Goal: Find contact information: Find contact information

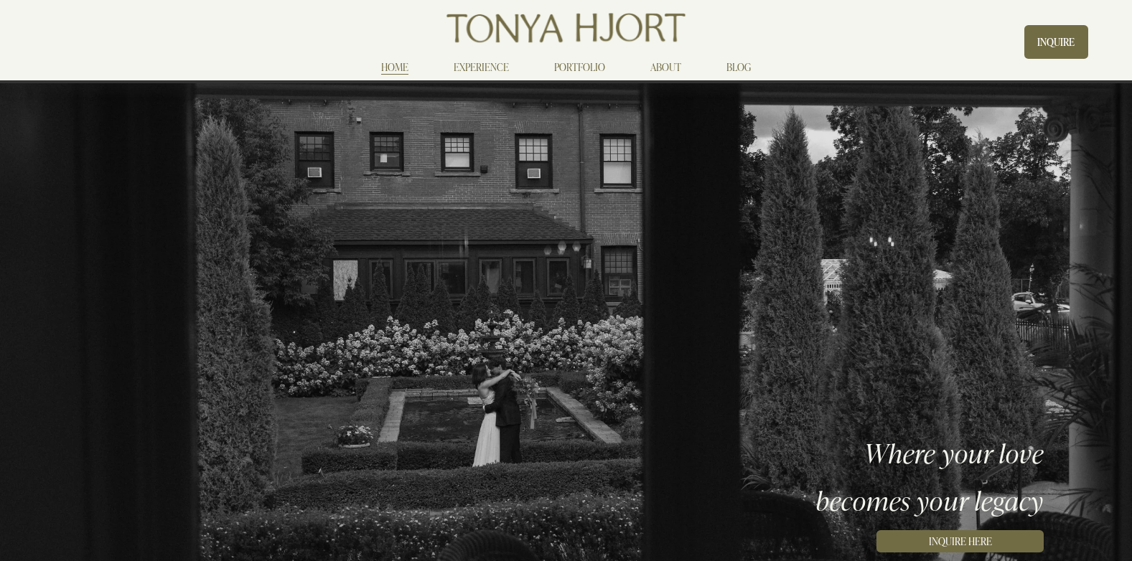
drag, startPoint x: 1048, startPoint y: 43, endPoint x: 1041, endPoint y: 50, distance: 10.1
click at [1048, 43] on link "INQUIRE" at bounding box center [1055, 42] width 63 height 34
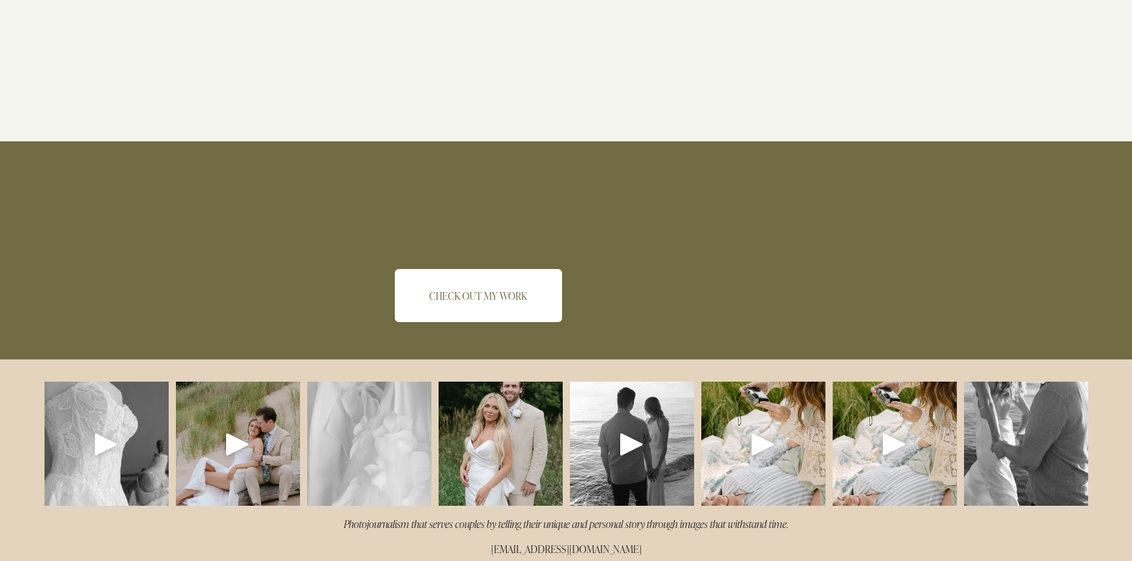
scroll to position [1366, 0]
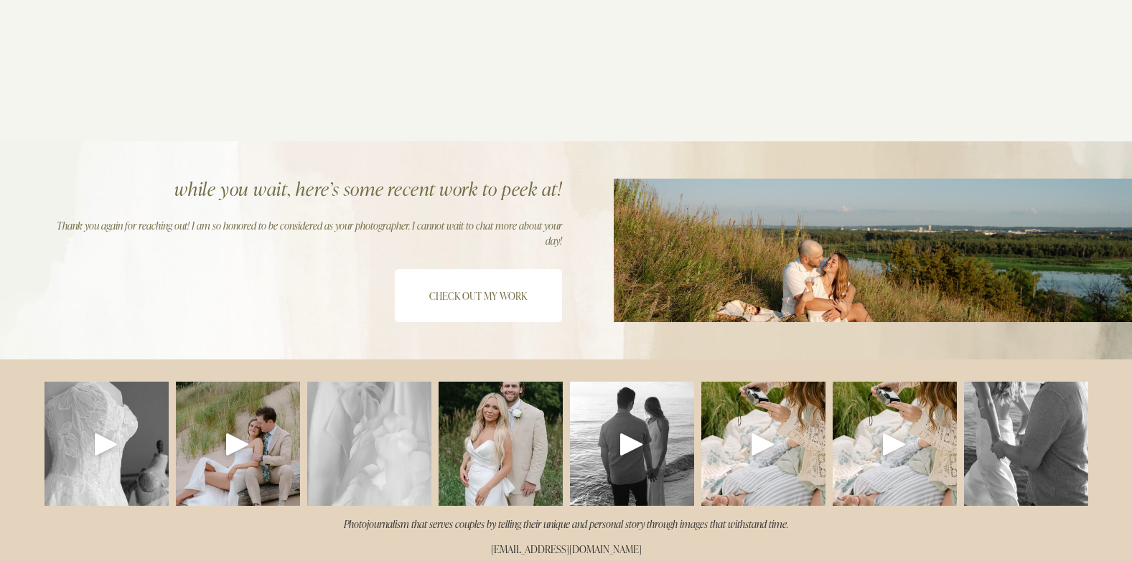
click at [484, 300] on link "CHECK OUT MY WORK" at bounding box center [478, 295] width 167 height 53
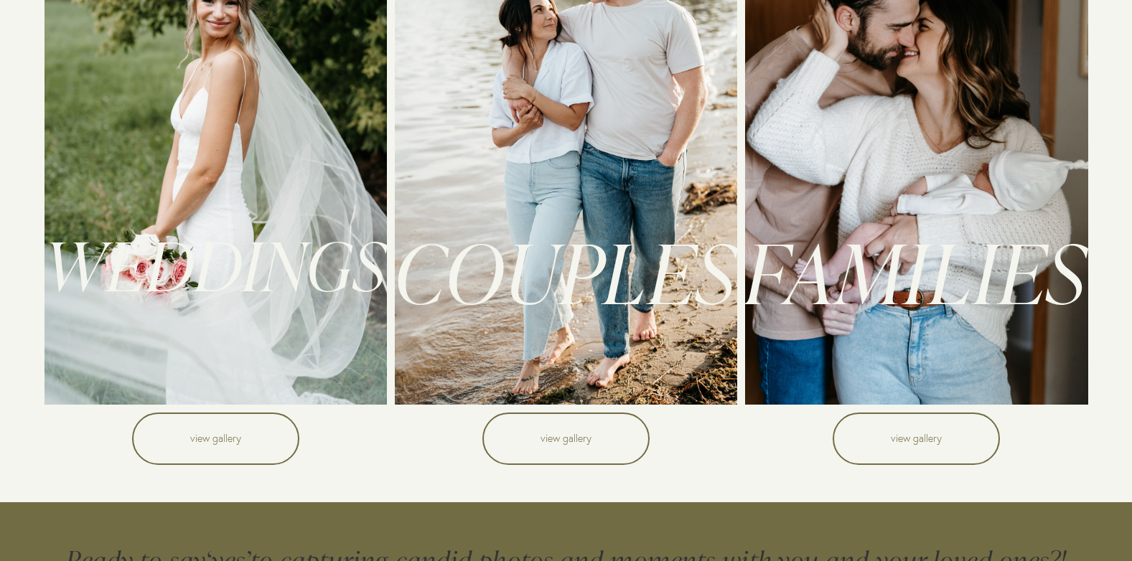
scroll to position [287, 0]
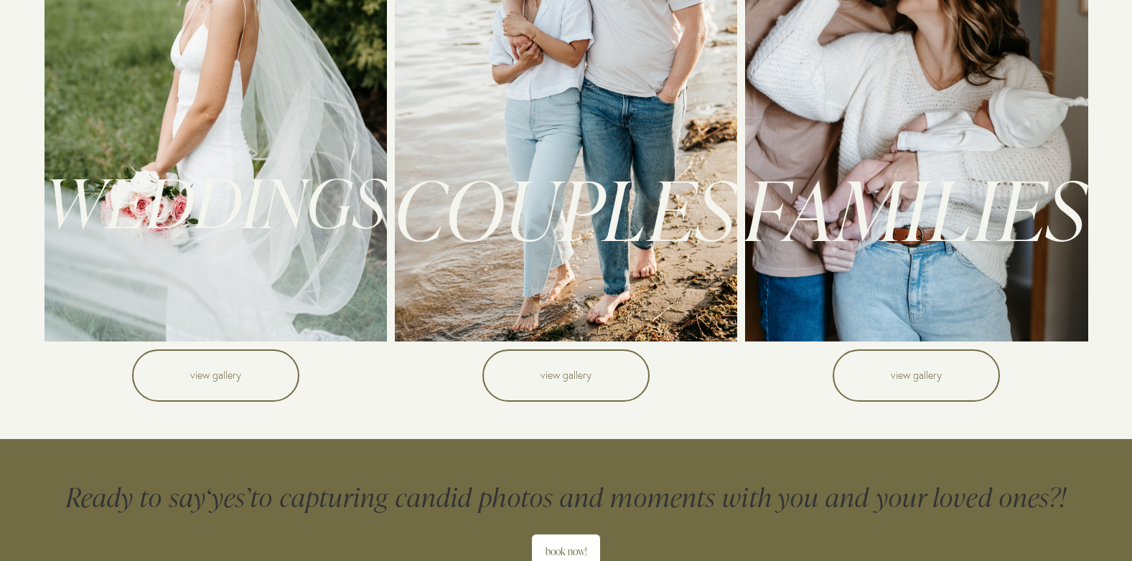
drag, startPoint x: 230, startPoint y: 396, endPoint x: 238, endPoint y: 400, distance: 8.0
click at [231, 396] on link "view gallery" at bounding box center [215, 376] width 167 height 53
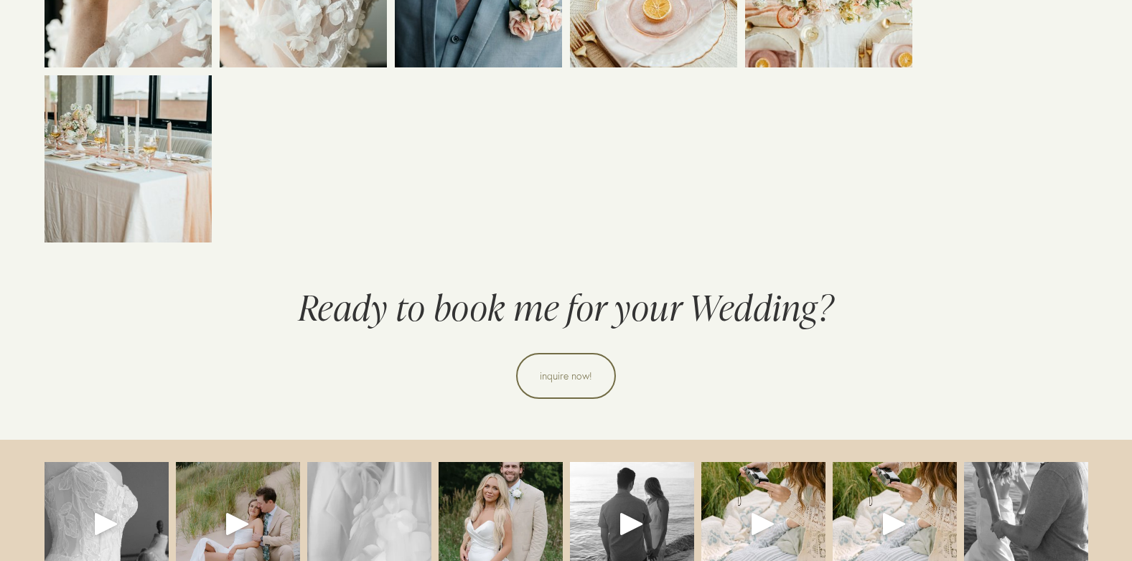
scroll to position [7117, 0]
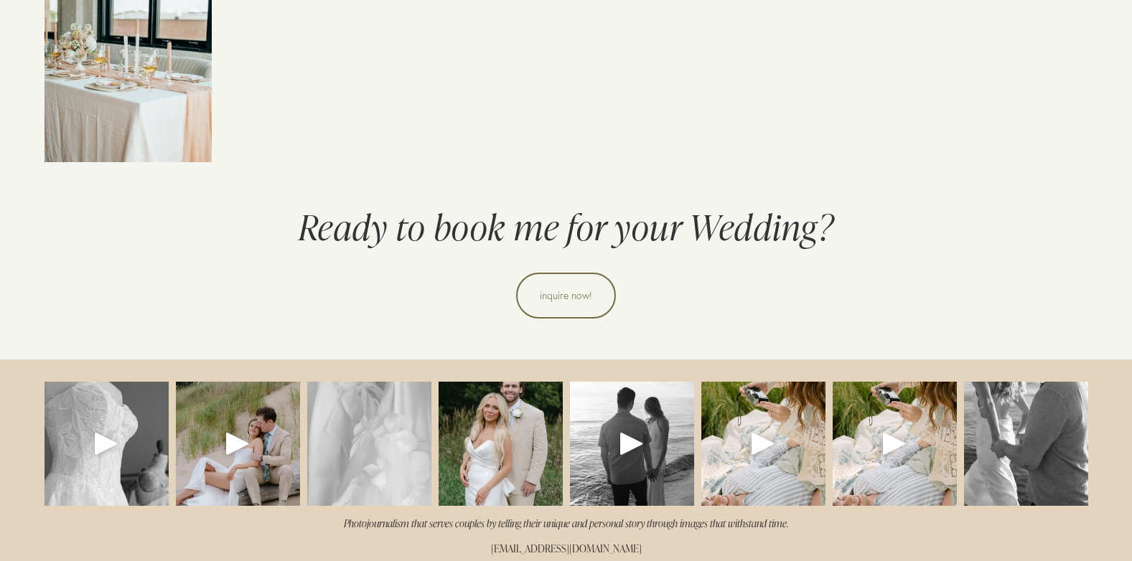
click at [561, 296] on link "inquire now!" at bounding box center [566, 296] width 100 height 46
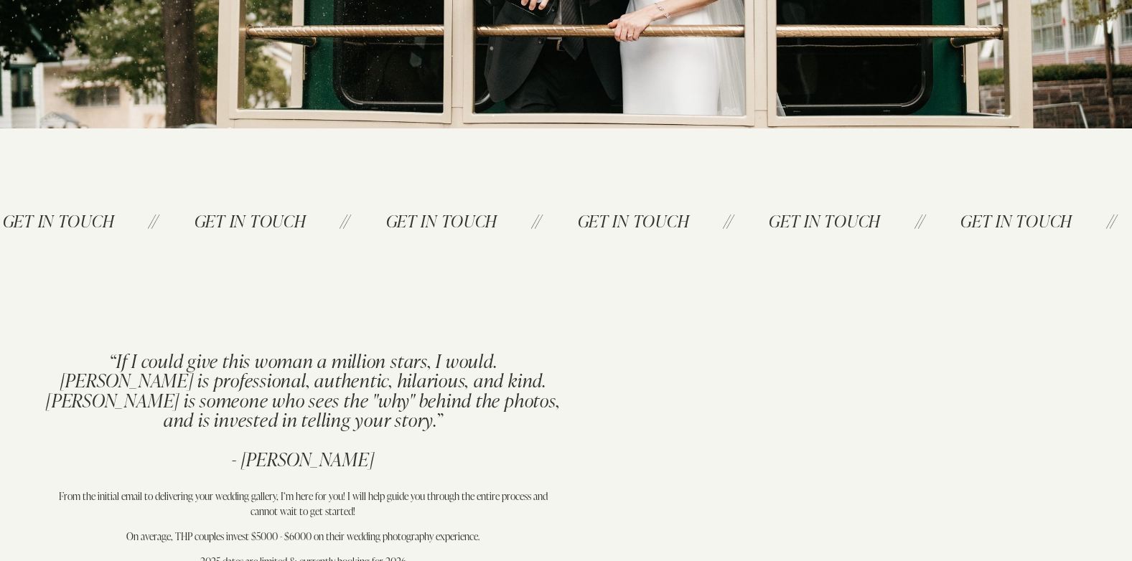
scroll to position [479, 0]
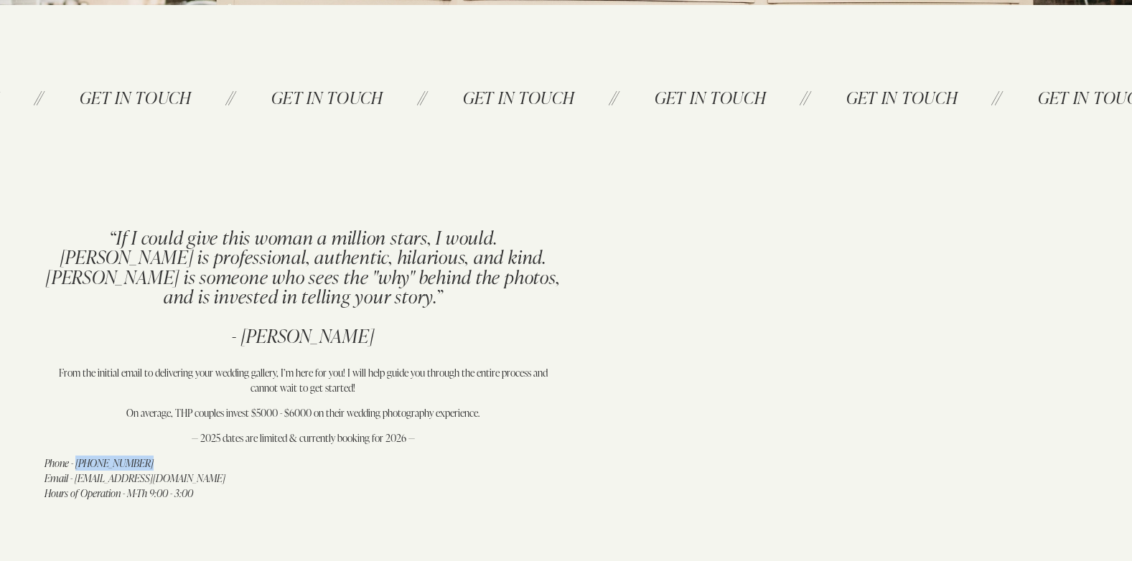
drag, startPoint x: 134, startPoint y: 466, endPoint x: 75, endPoint y: 466, distance: 58.9
click at [75, 466] on em "Phone - (320) 412-6444 Email - contact@tonyahjortphoto.com Hours of Operation -…" at bounding box center [134, 478] width 181 height 44
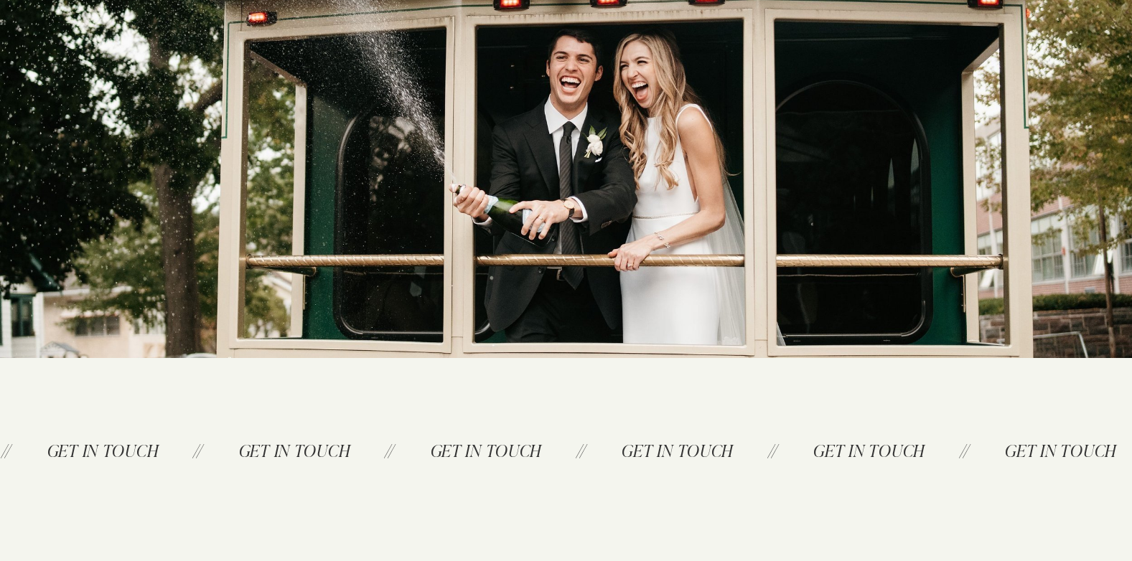
scroll to position [0, 0]
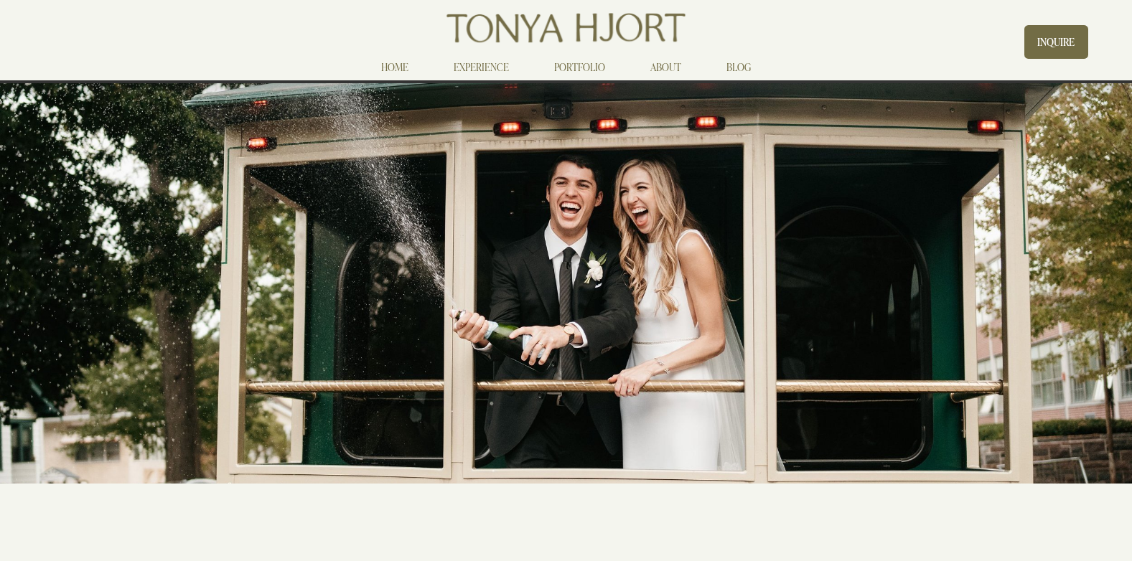
scroll to position [1366, 0]
